Goal: Find specific page/section: Find specific page/section

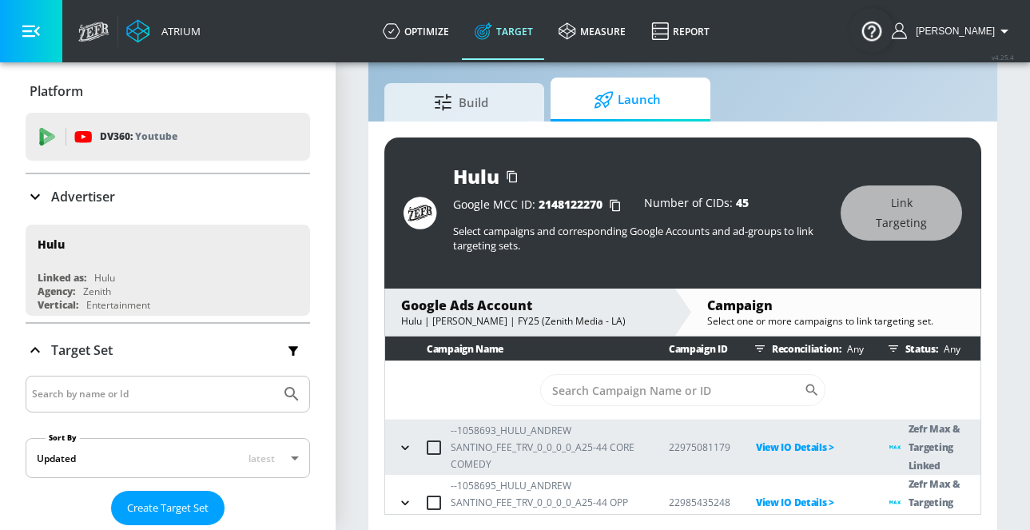
scroll to position [38, 0]
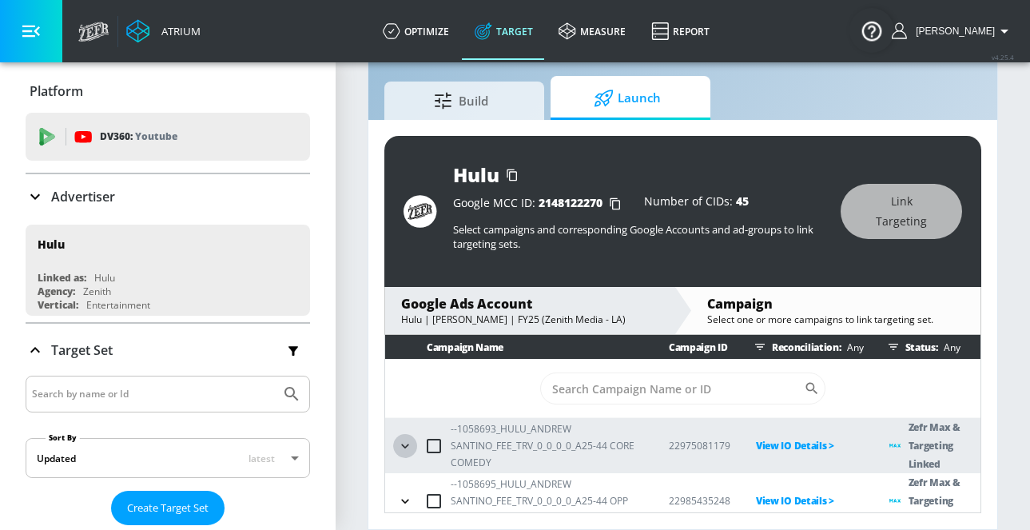
click at [398, 450] on icon "button" at bounding box center [405, 446] width 16 height 16
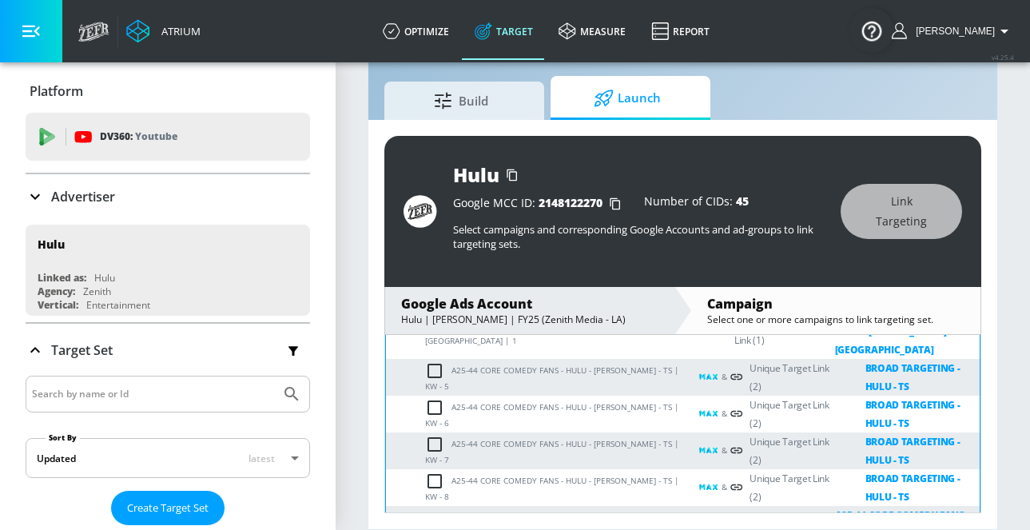
scroll to position [216, 0]
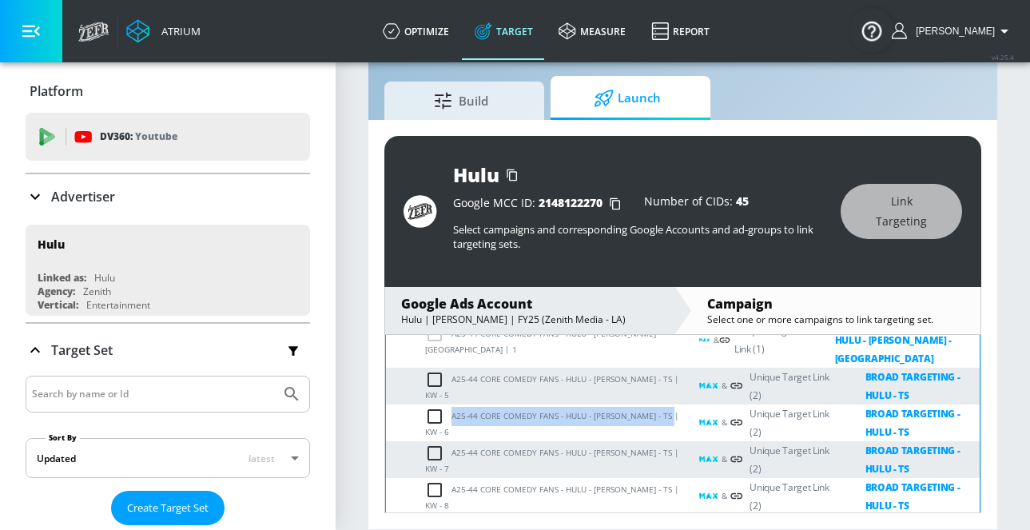
drag, startPoint x: 677, startPoint y: 414, endPoint x: 449, endPoint y: 425, distance: 228.0
click at [449, 425] on td "A25-44 CORE COMEDY FANS - HULU - ANDREW SANTINO - TS | KW - 6" at bounding box center [537, 422] width 303 height 37
copy td "A25-44 CORE COMEDY FANS - HULU - [PERSON_NAME] - TS"
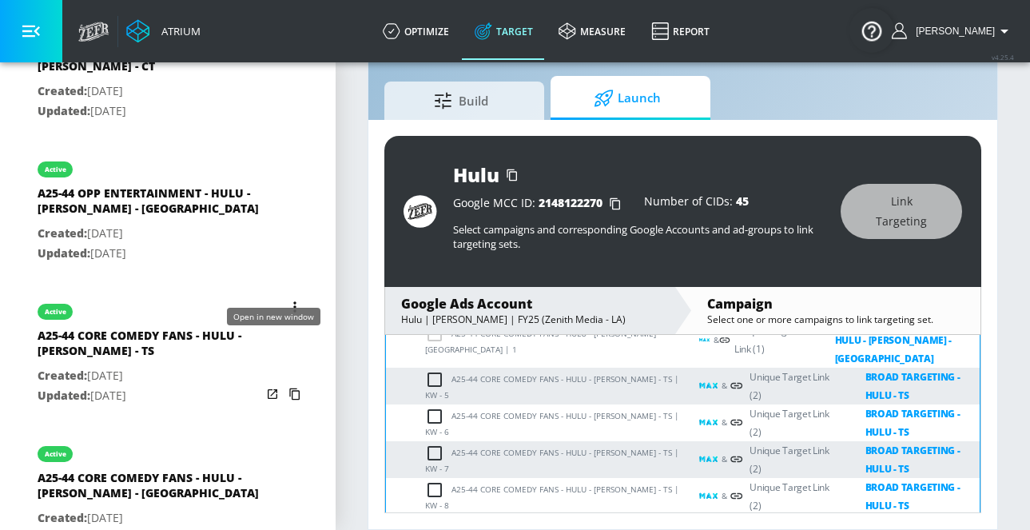
click at [274, 386] on icon "list of Target Set" at bounding box center [273, 394] width 16 height 16
click at [273, 528] on icon "list of Target Set" at bounding box center [273, 536] width 16 height 16
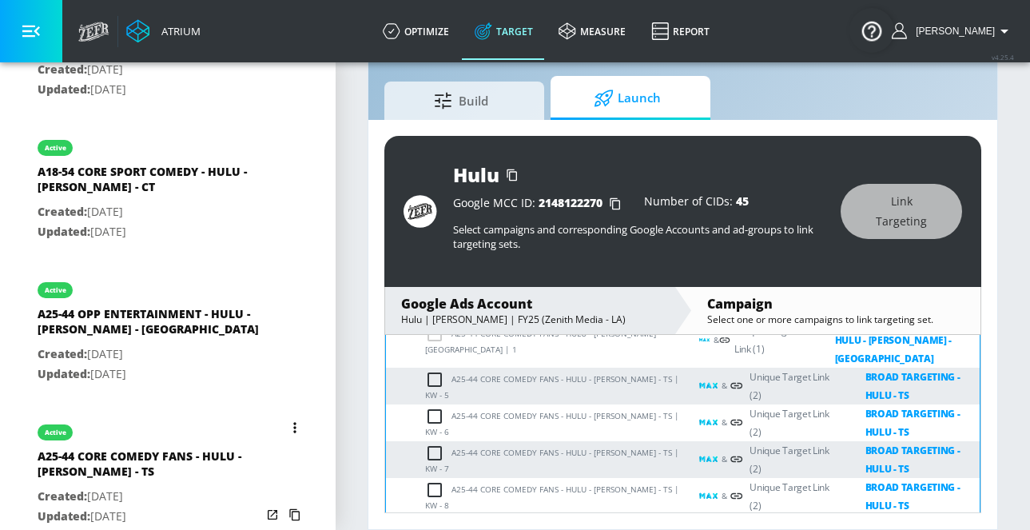
scroll to position [2128, 0]
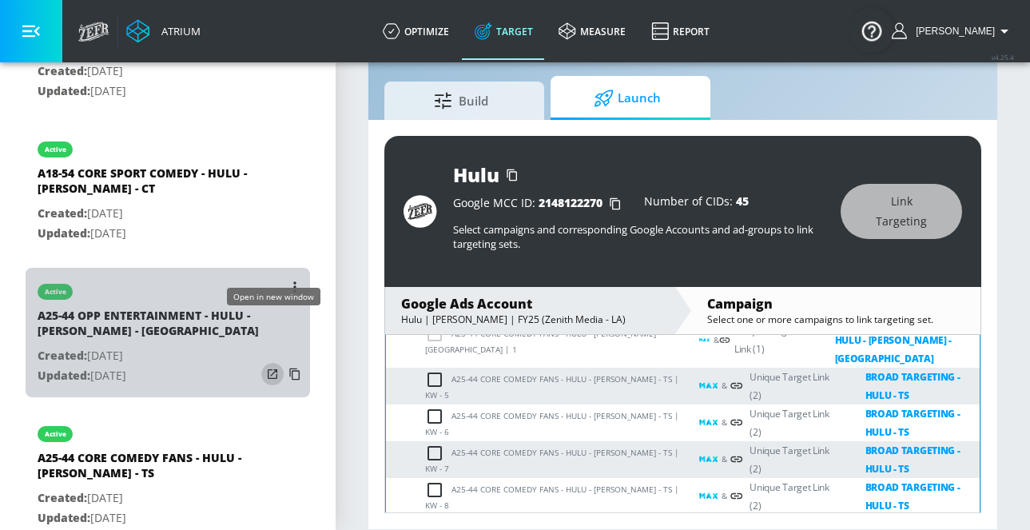
click at [271, 369] on icon "list of Target Set" at bounding box center [273, 374] width 10 height 10
